Goal: Check status

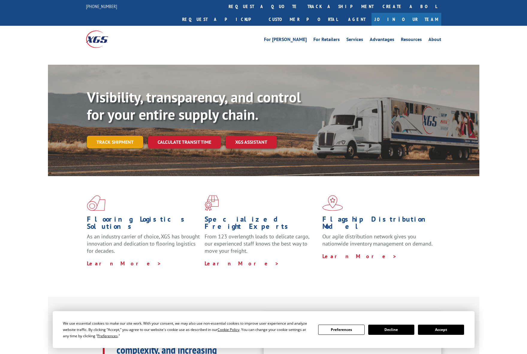
click at [124, 136] on link "Track shipment" at bounding box center [115, 142] width 56 height 13
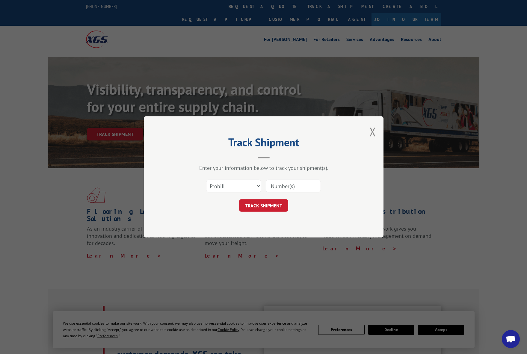
click at [275, 187] on input at bounding box center [293, 186] width 55 height 13
paste input "17402206"
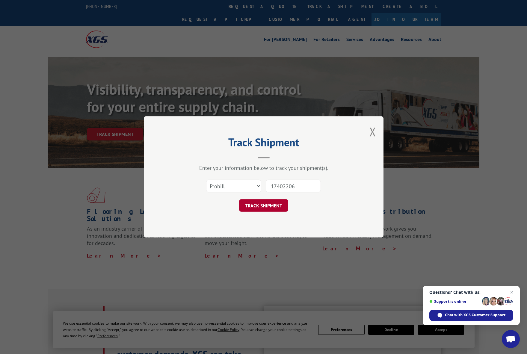
type input "17402206"
click at [269, 205] on button "TRACK SHIPMENT" at bounding box center [263, 205] width 49 height 13
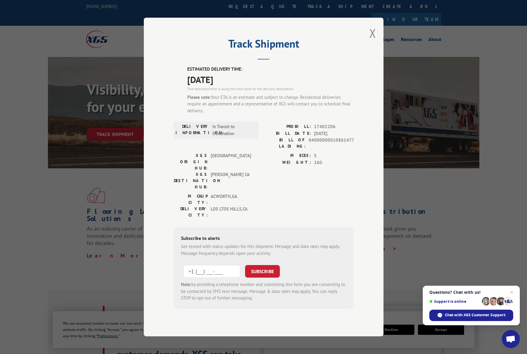
click at [209, 265] on input "+1 (___) ___-____" at bounding box center [211, 271] width 57 height 13
type input "[PHONE_NUMBER]"
click at [259, 265] on button "SUBSCRIBE" at bounding box center [262, 271] width 35 height 13
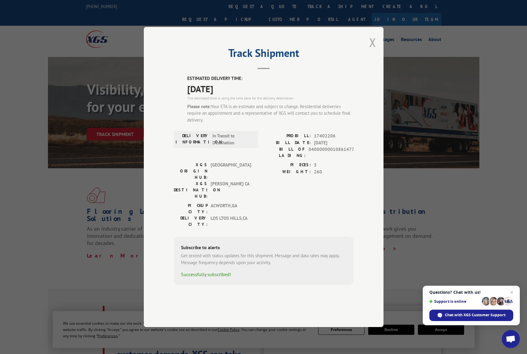
click at [371, 50] on button "Close modal" at bounding box center [372, 42] width 7 height 16
